Goal: Information Seeking & Learning: Learn about a topic

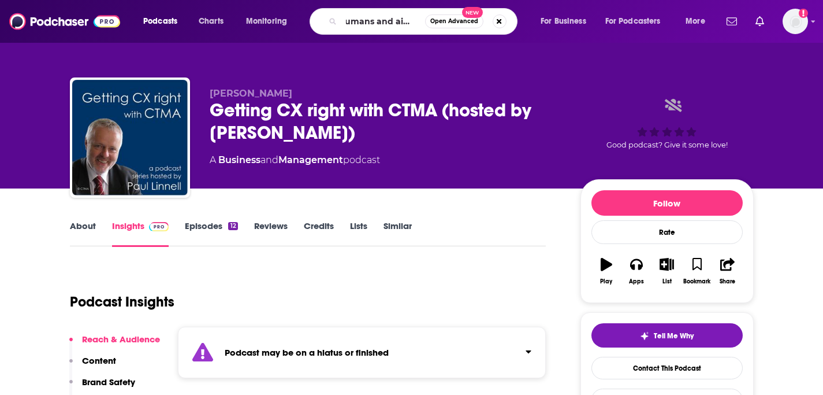
type input "humans and ai show"
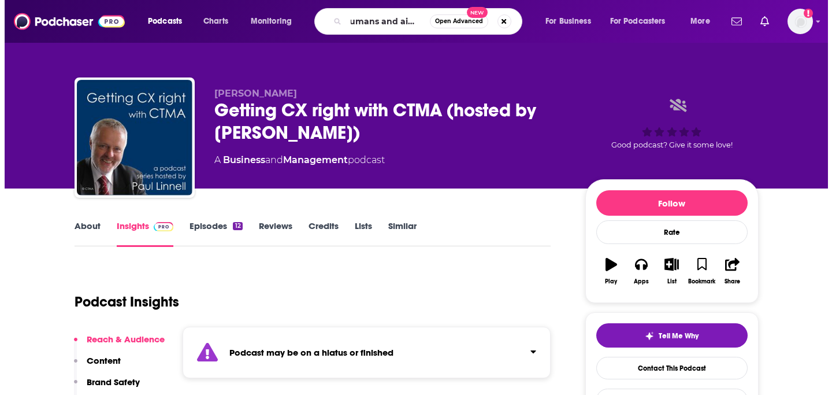
scroll to position [0, 14]
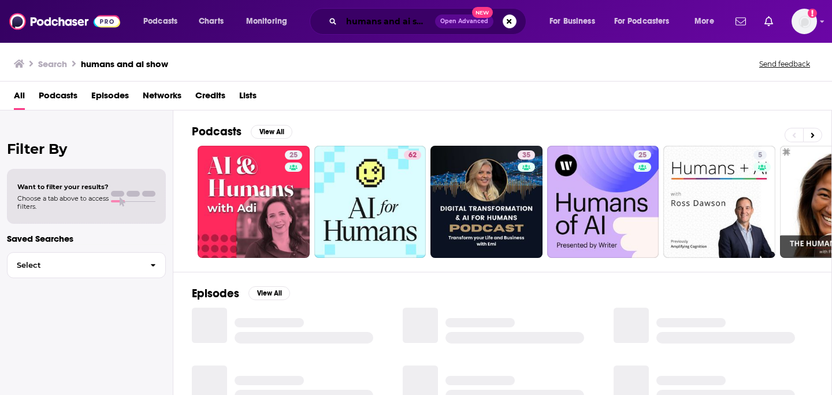
click at [395, 18] on input "humans and ai show" at bounding box center [388, 21] width 94 height 18
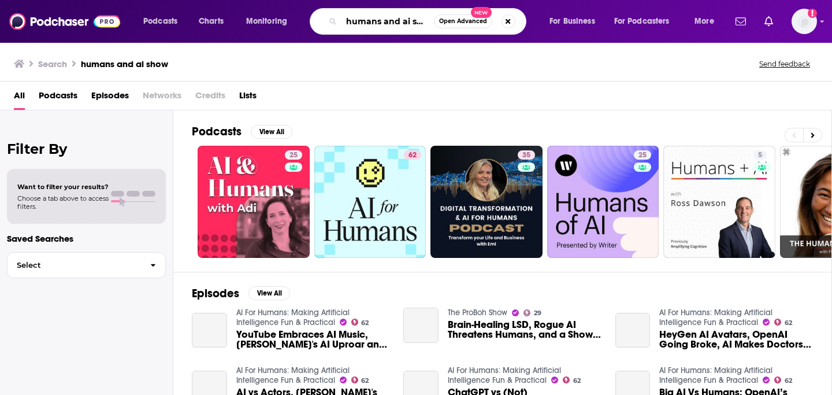
click at [392, 20] on input "humans and ai show" at bounding box center [387, 21] width 92 height 18
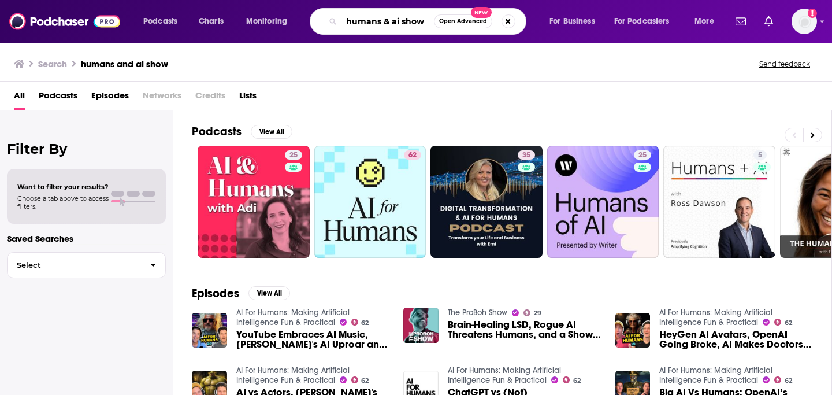
type input "humans & ai show"
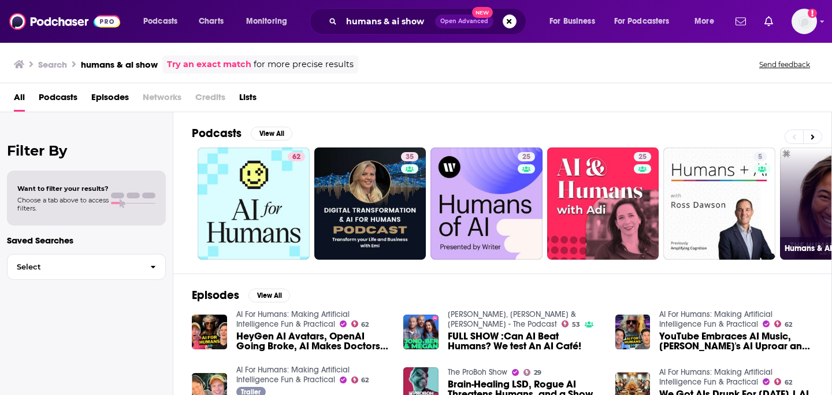
click at [815, 185] on link "Humans & AI" at bounding box center [836, 203] width 112 height 112
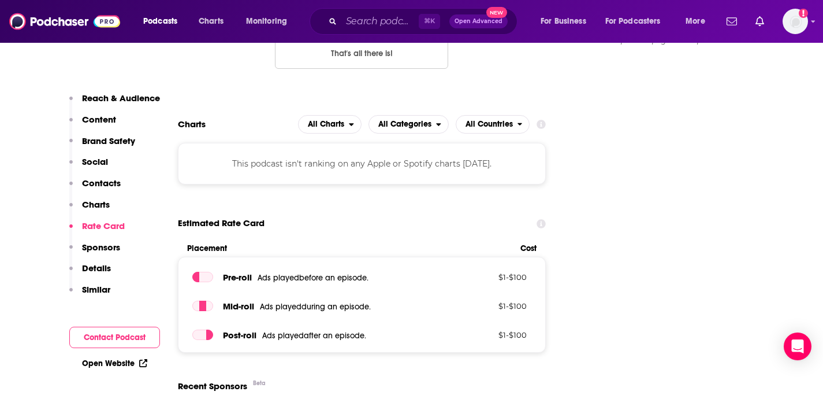
scroll to position [1279, 0]
